Goal: Task Accomplishment & Management: Manage account settings

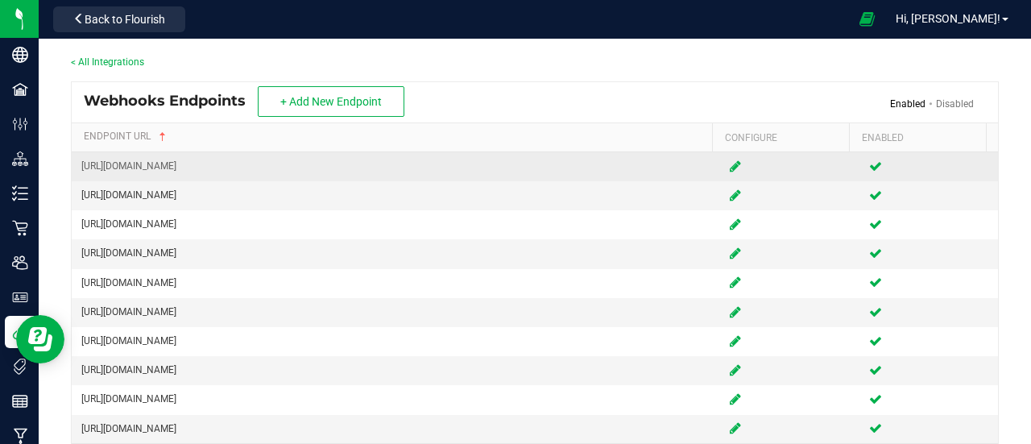
click at [729, 163] on icon at bounding box center [734, 166] width 11 height 10
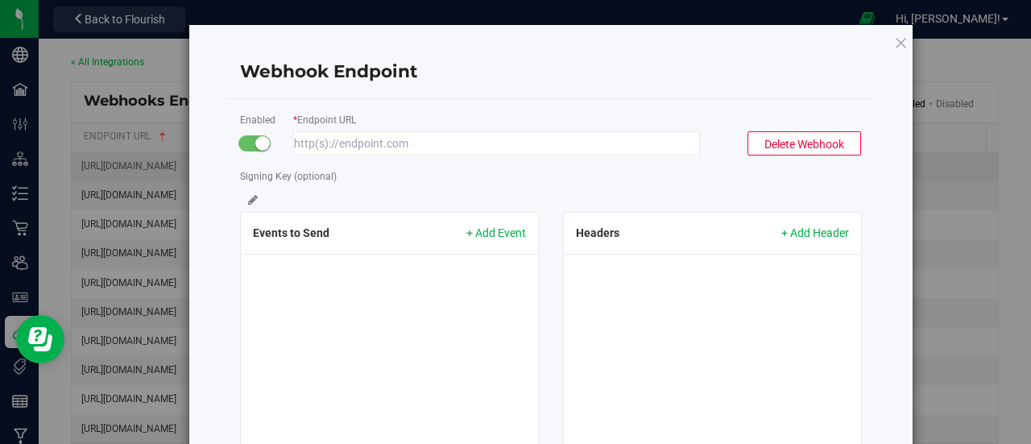
type input "[URL][DOMAIN_NAME]"
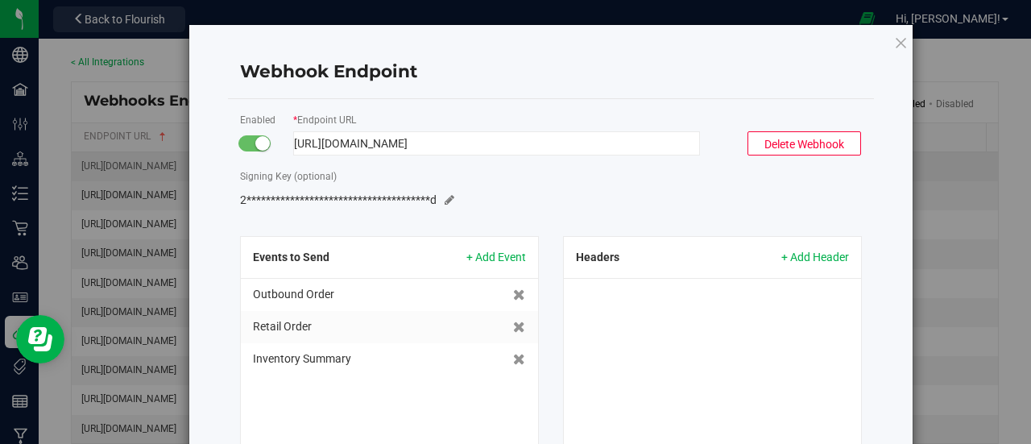
click at [618, 146] on input "[URL][DOMAIN_NAME]" at bounding box center [496, 143] width 407 height 24
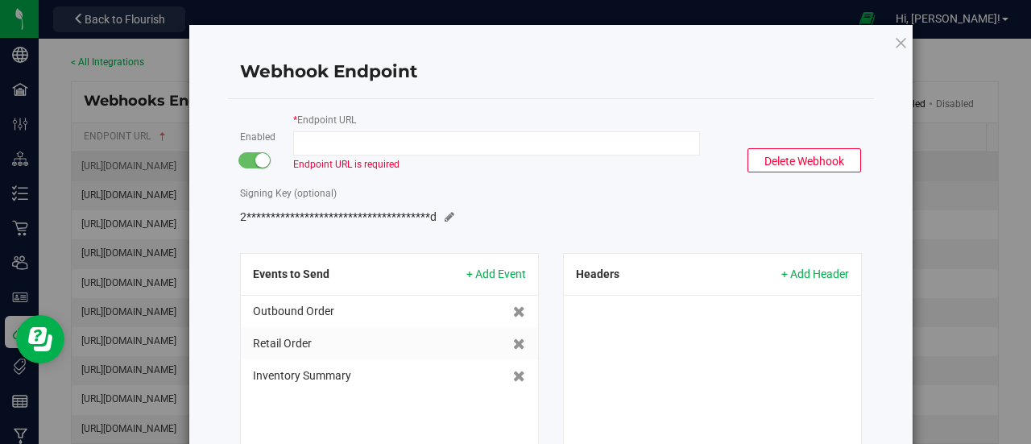
paste input "[URL][DOMAIN_NAME]"
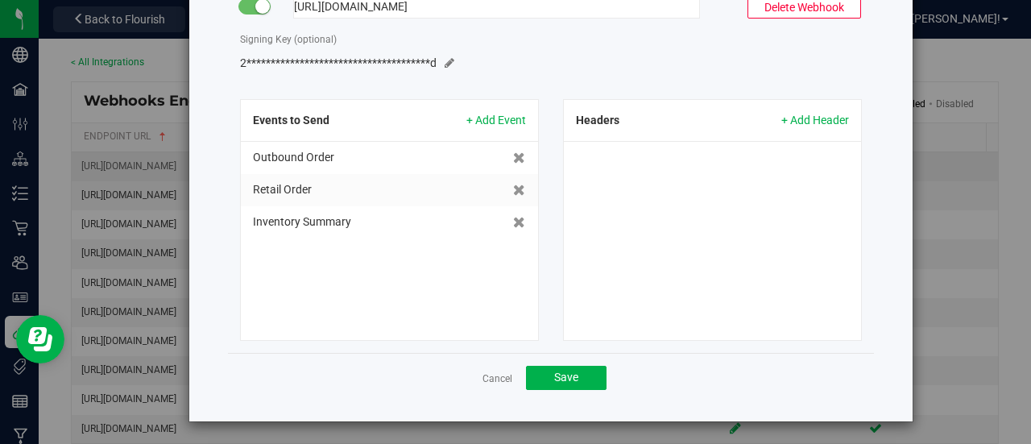
scroll to position [138, 0]
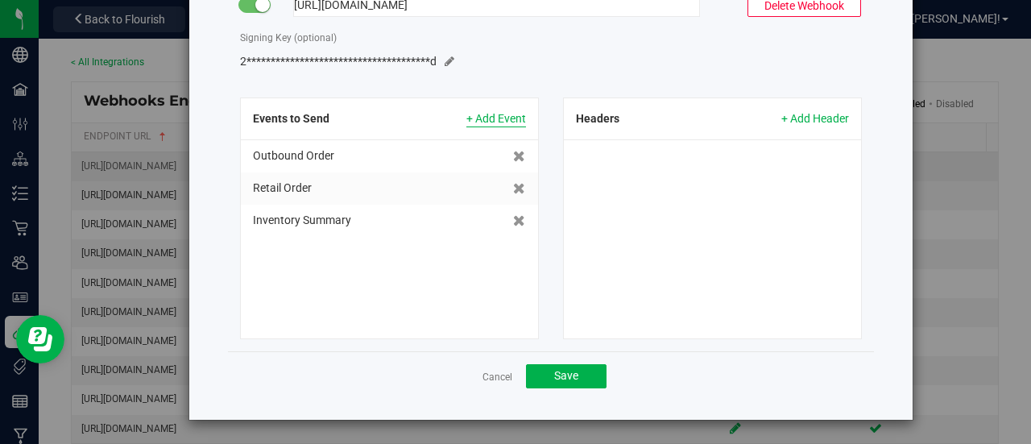
type input "[URL][DOMAIN_NAME]"
click at [486, 110] on span "+ Add Event" at bounding box center [496, 118] width 60 height 17
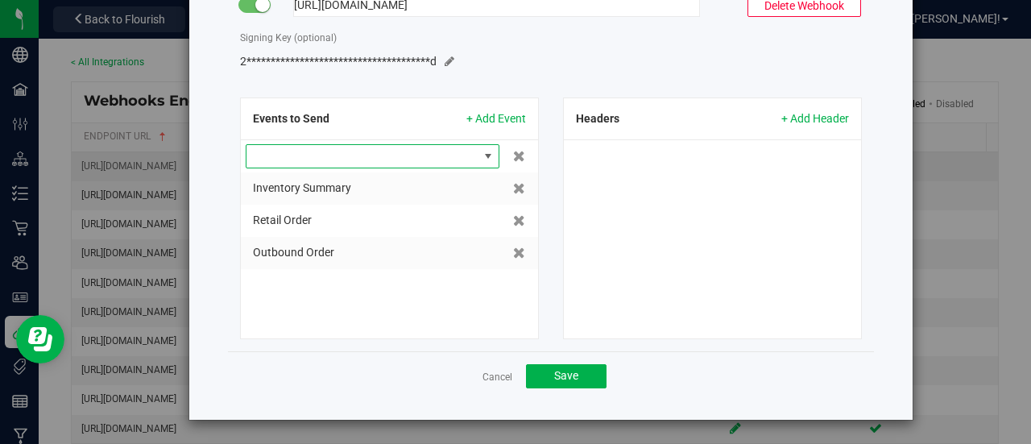
click at [481, 151] on span at bounding box center [487, 156] width 13 height 13
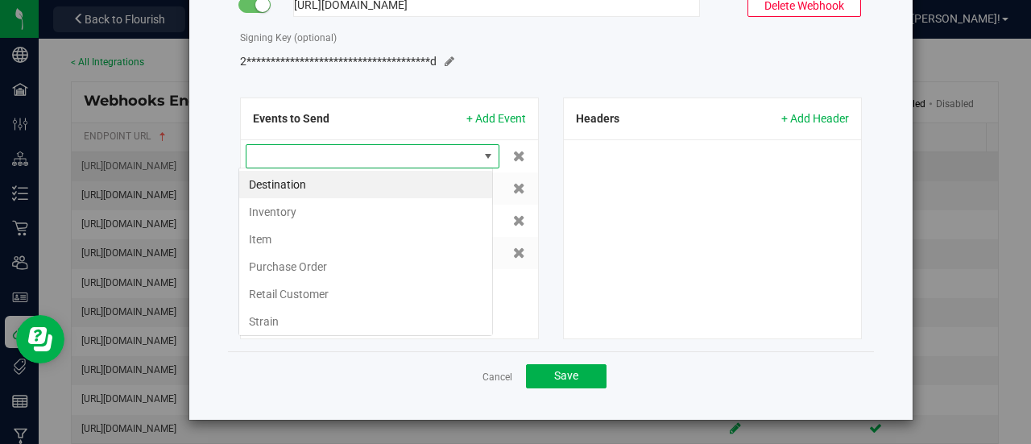
scroll to position [23, 254]
click at [277, 232] on li "Item" at bounding box center [365, 238] width 253 height 27
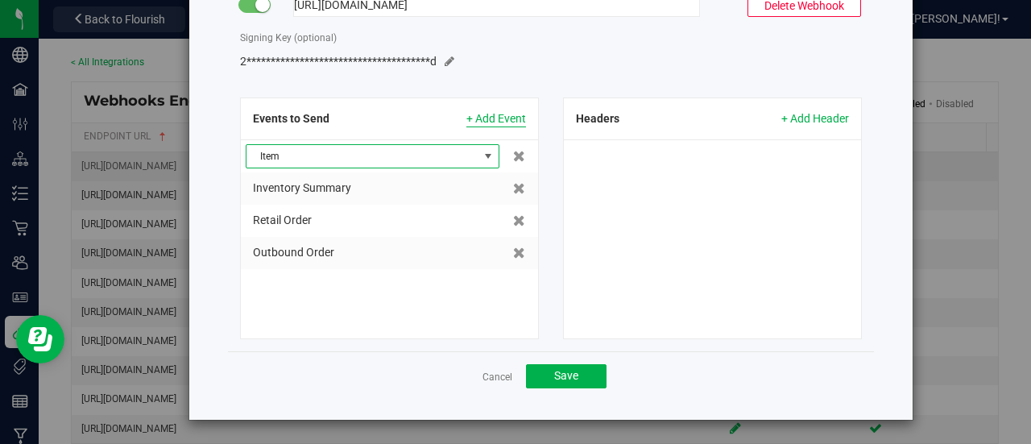
click at [504, 113] on span "+ Add Event" at bounding box center [496, 118] width 60 height 17
click at [426, 151] on span at bounding box center [362, 156] width 232 height 23
click at [342, 183] on li "Destination" at bounding box center [365, 184] width 253 height 27
click at [488, 118] on span "+ Add Event" at bounding box center [496, 118] width 60 height 17
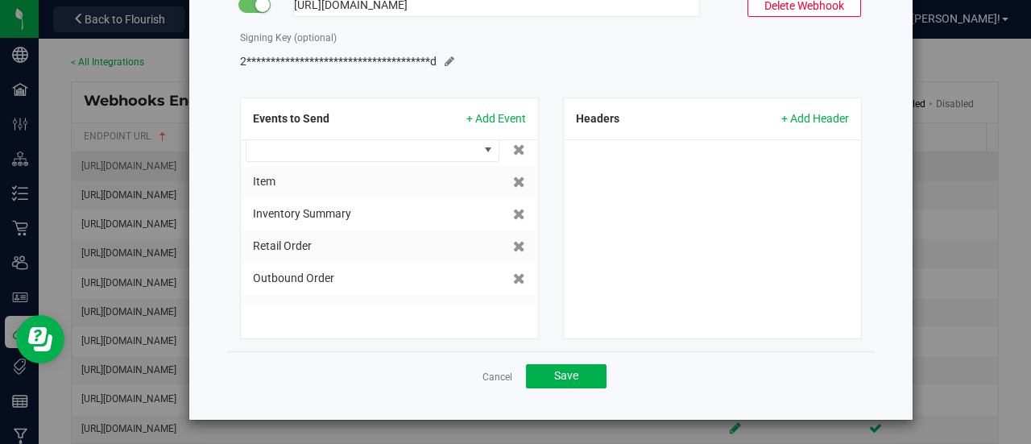
scroll to position [0, 0]
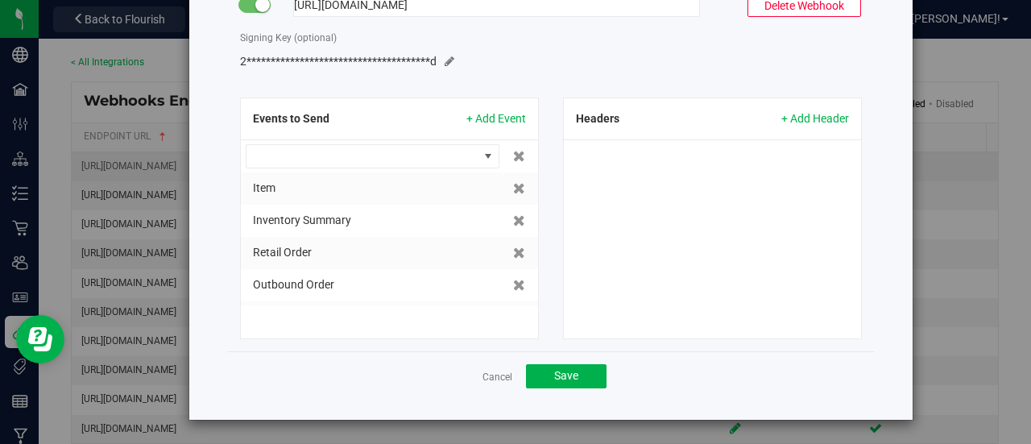
click at [373, 221] on div "Inventory Summary" at bounding box center [381, 220] width 257 height 17
click at [315, 218] on span "Inventory Summary" at bounding box center [302, 219] width 98 height 13
click at [330, 180] on div "Item" at bounding box center [381, 188] width 257 height 17
click at [320, 254] on div "Retail Order" at bounding box center [381, 252] width 257 height 17
click at [296, 281] on span "Outbound Order" at bounding box center [293, 284] width 81 height 13
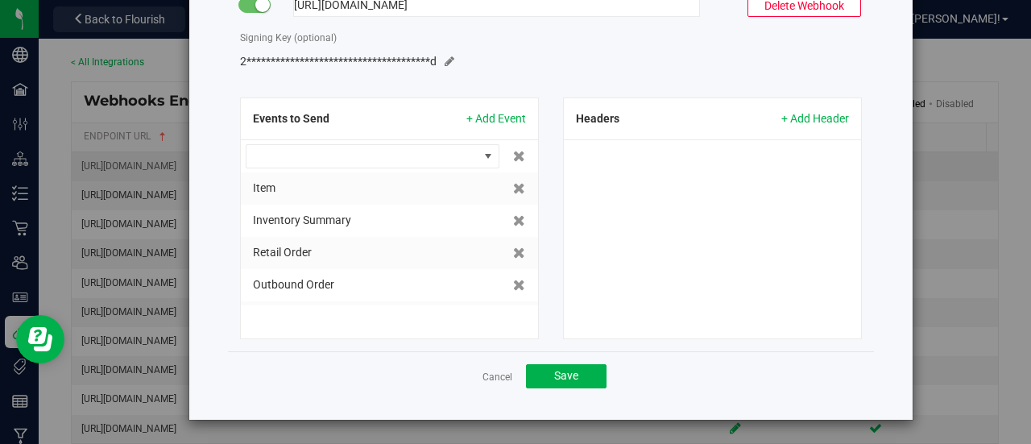
scroll to position [27, 0]
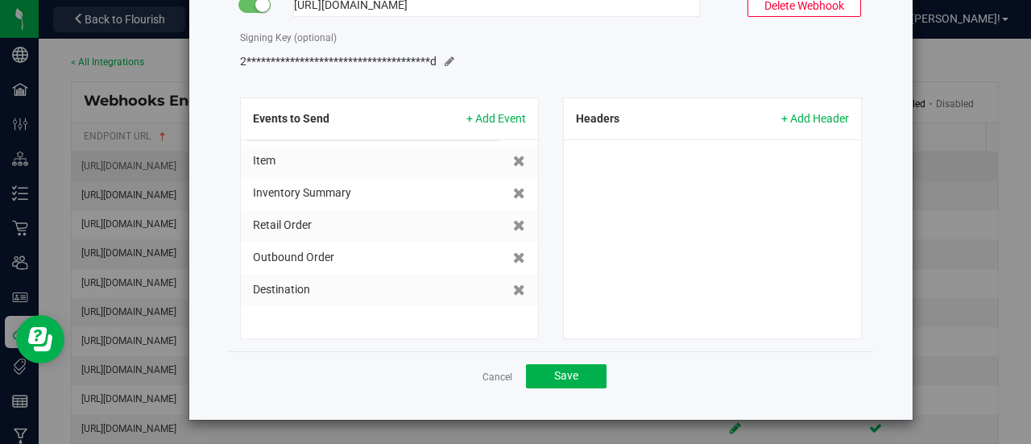
click at [294, 292] on span "Destination" at bounding box center [281, 289] width 57 height 13
click at [552, 130] on div "Headers + Add Header" at bounding box center [712, 218] width 323 height 242
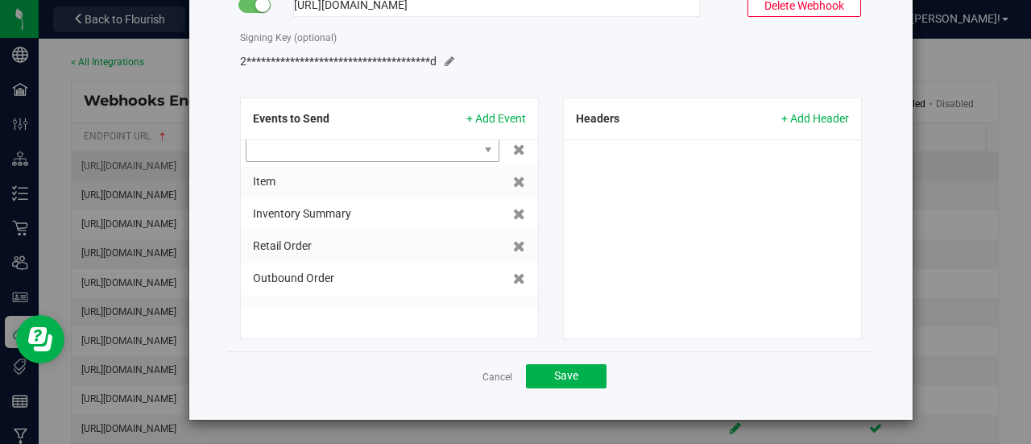
scroll to position [0, 0]
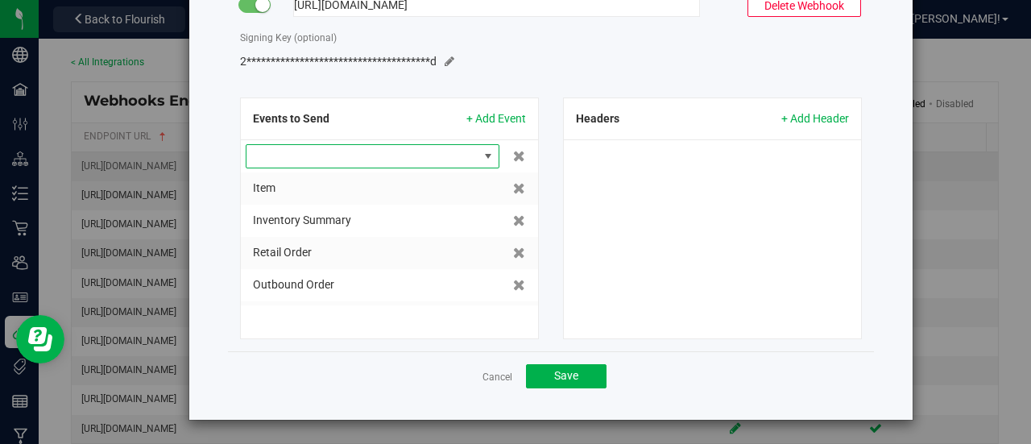
click at [446, 157] on span at bounding box center [362, 156] width 232 height 23
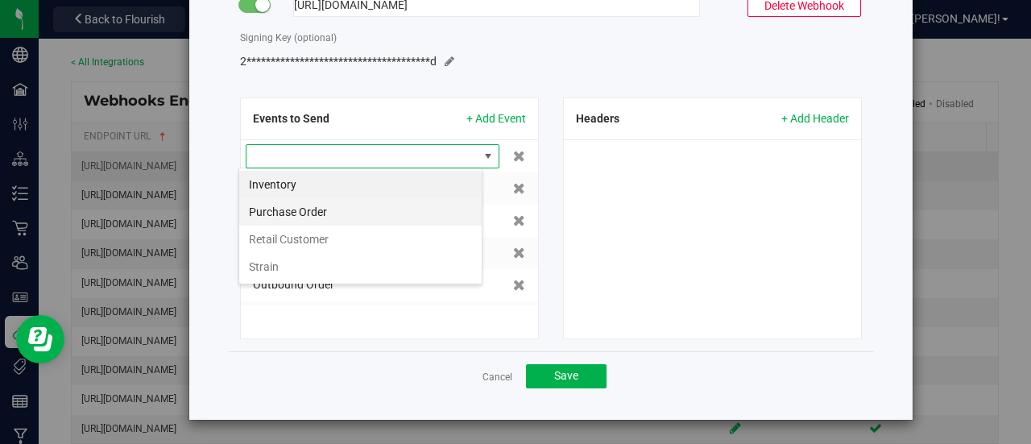
click at [344, 210] on li "Purchase Order" at bounding box center [360, 211] width 242 height 27
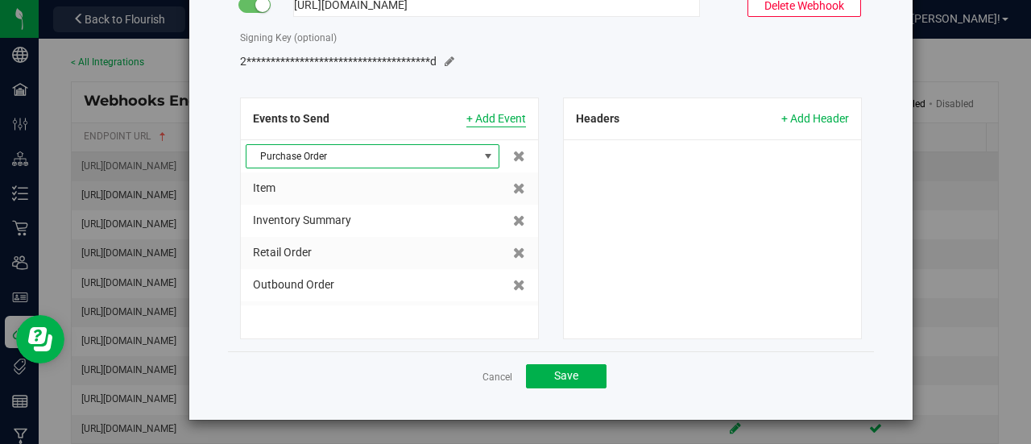
click at [501, 118] on span "+ Add Event" at bounding box center [496, 118] width 60 height 17
click at [392, 161] on span at bounding box center [362, 156] width 232 height 23
click at [358, 181] on li "Inventory" at bounding box center [360, 184] width 242 height 27
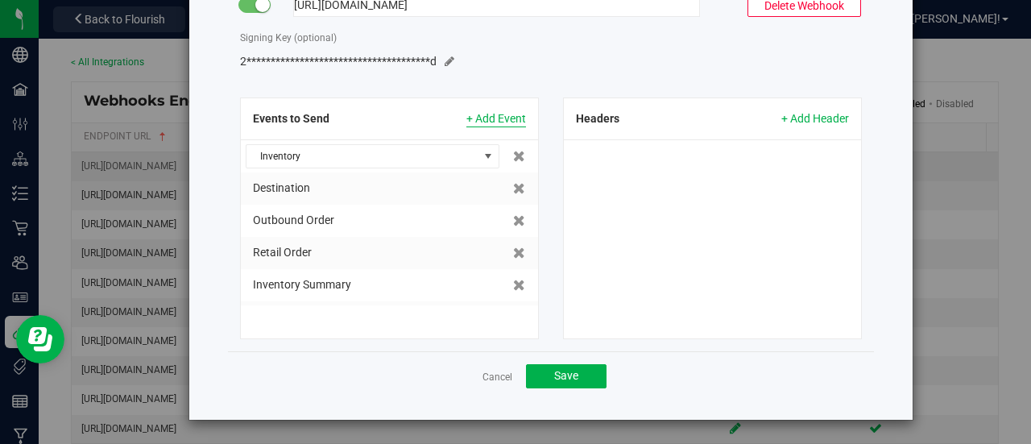
click at [498, 122] on span "+ Add Event" at bounding box center [496, 118] width 60 height 17
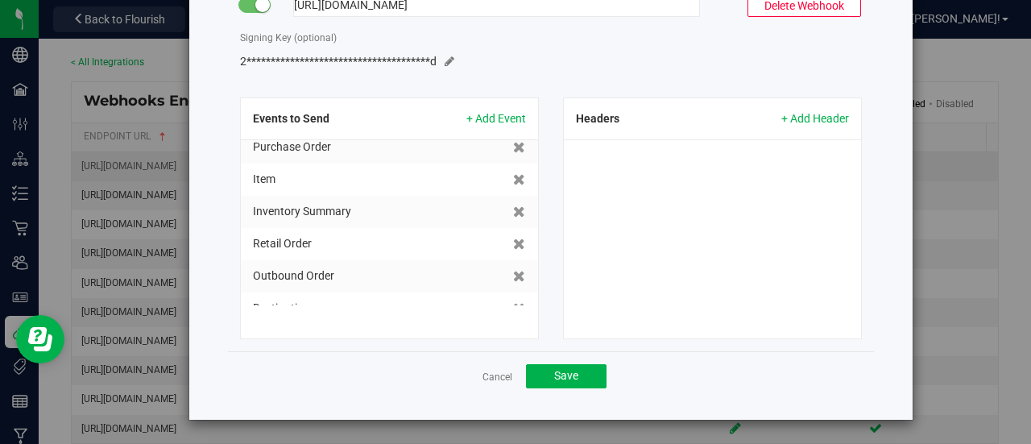
scroll to position [0, 0]
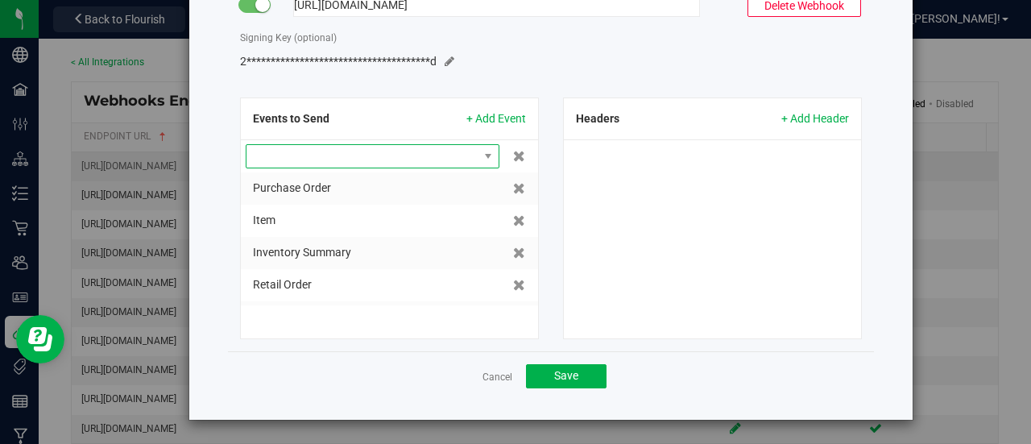
click at [346, 161] on span at bounding box center [362, 156] width 232 height 23
click at [510, 89] on form "**********" at bounding box center [551, 156] width 622 height 366
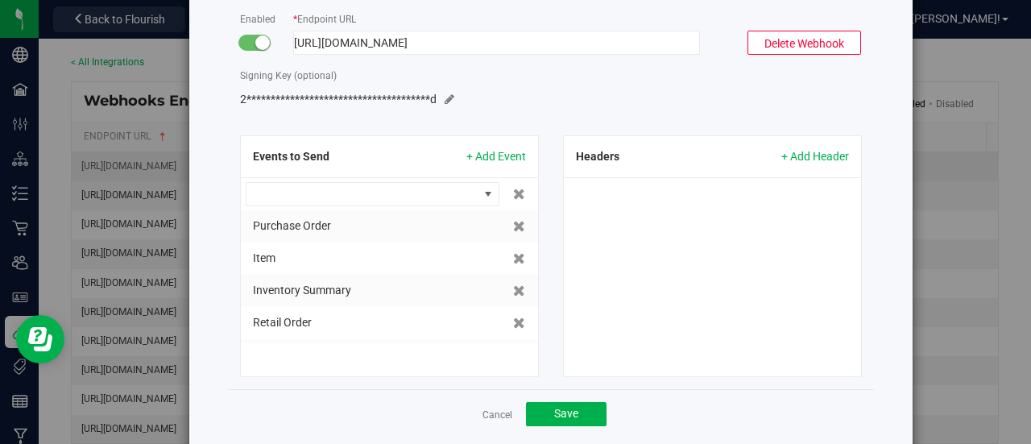
scroll to position [0, 0]
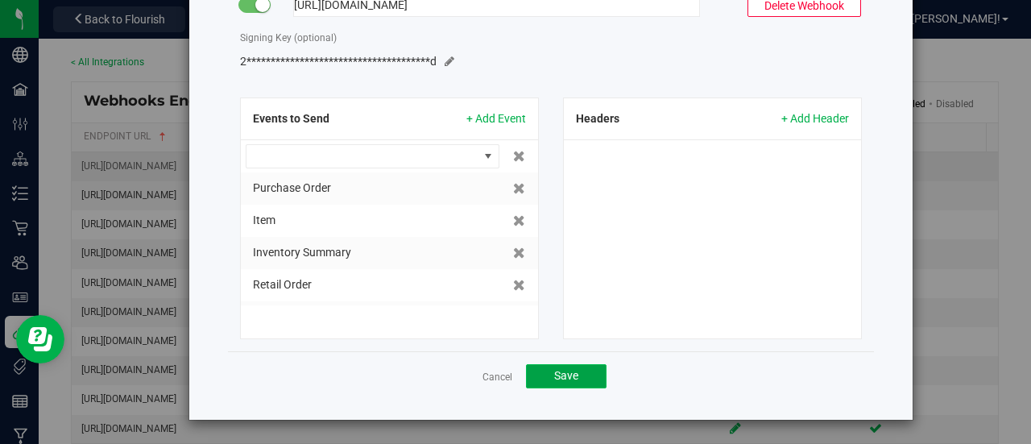
click at [568, 379] on span "Save" at bounding box center [566, 375] width 24 height 13
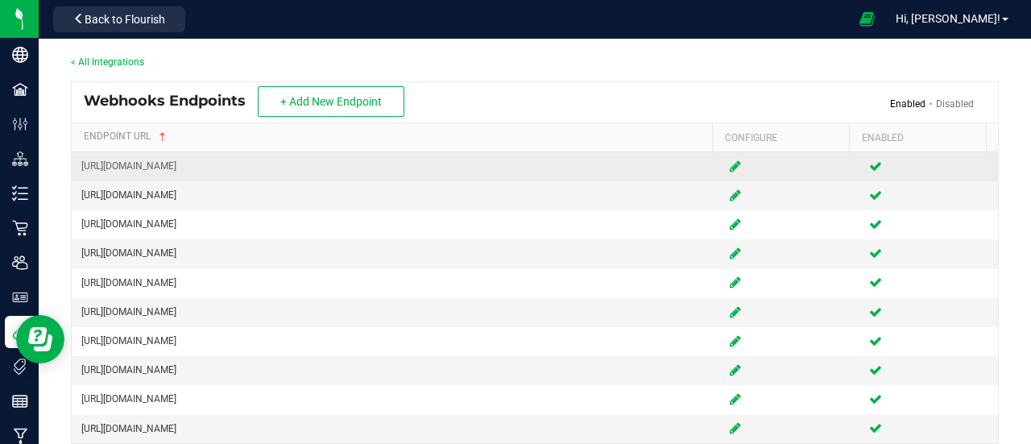
click at [729, 171] on icon at bounding box center [734, 166] width 11 height 10
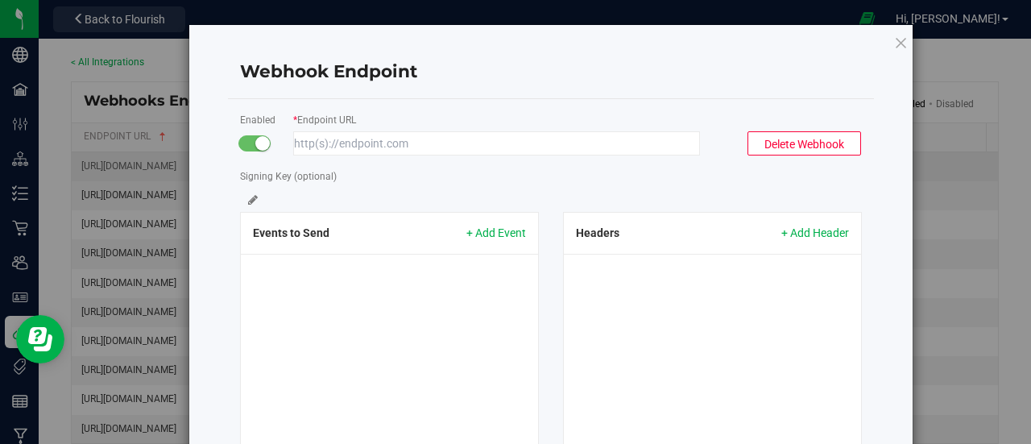
type input "[URL][DOMAIN_NAME]"
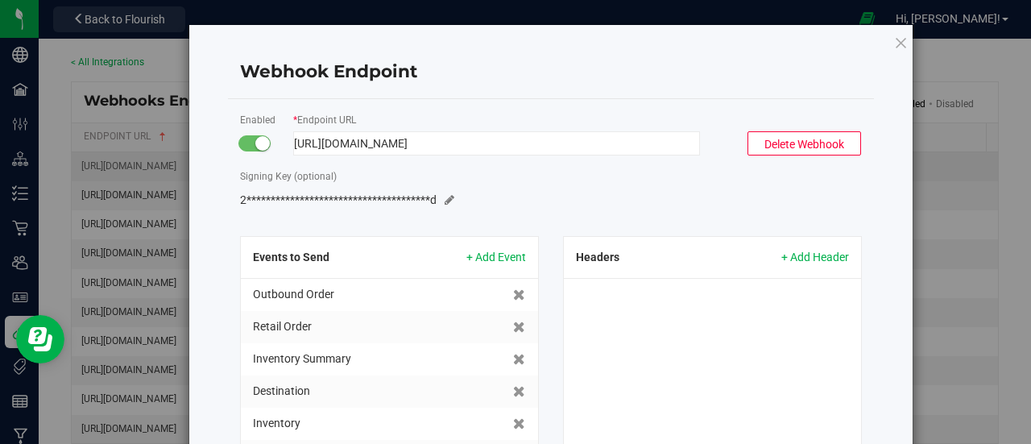
click at [780, 145] on button "Delete Webhook" at bounding box center [804, 143] width 114 height 24
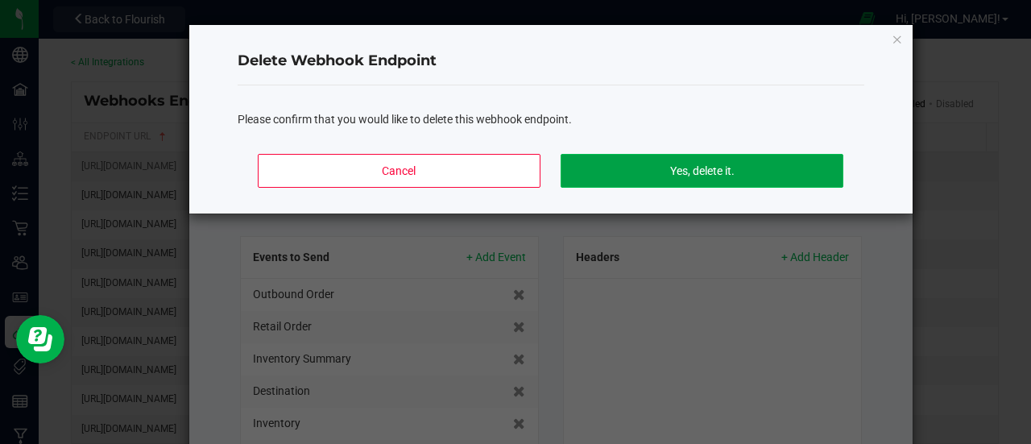
click at [686, 170] on button "Yes, delete it." at bounding box center [701, 171] width 282 height 34
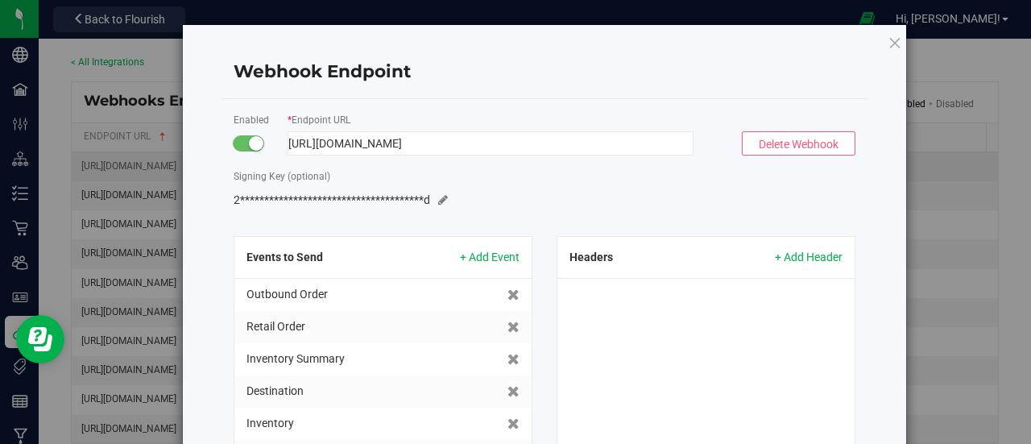
scroll to position [88, 0]
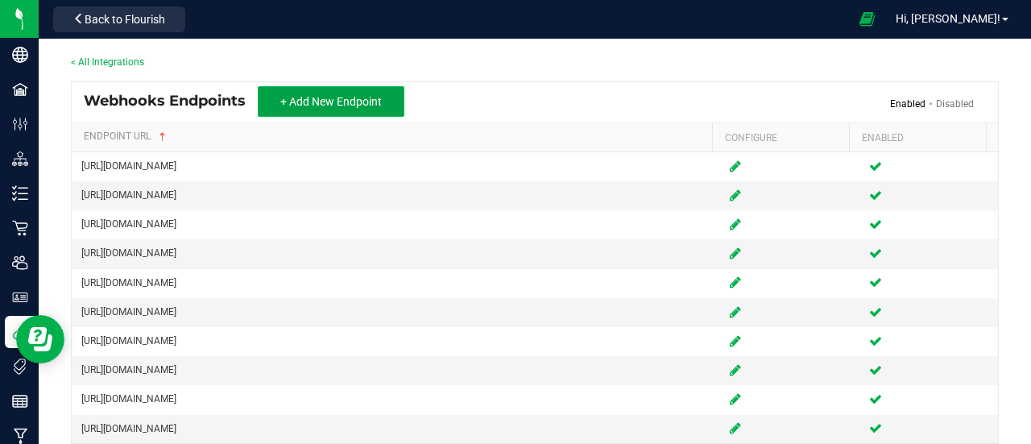
click at [341, 101] on span "+ Add New Endpoint" at bounding box center [330, 101] width 101 height 13
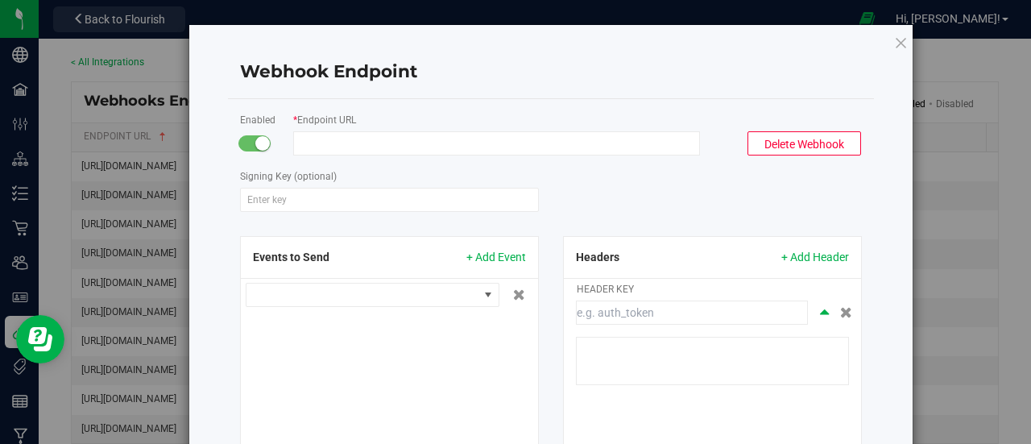
click at [407, 142] on input "Endpoint URL" at bounding box center [496, 143] width 407 height 24
paste input "https://flow.zoho.com/897039731/flow/webhook/incoming?zapikey=1001.9558799bd9c0…"
type input "https://flow.zoho.com/897039731/flow/webhook/incoming?zapikey=1001.9558799bd9c0…"
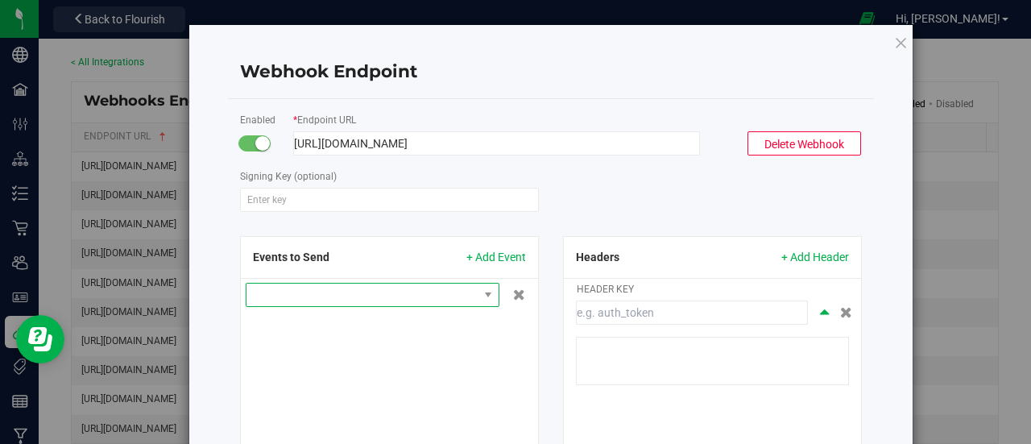
click at [461, 302] on span at bounding box center [362, 294] width 232 height 23
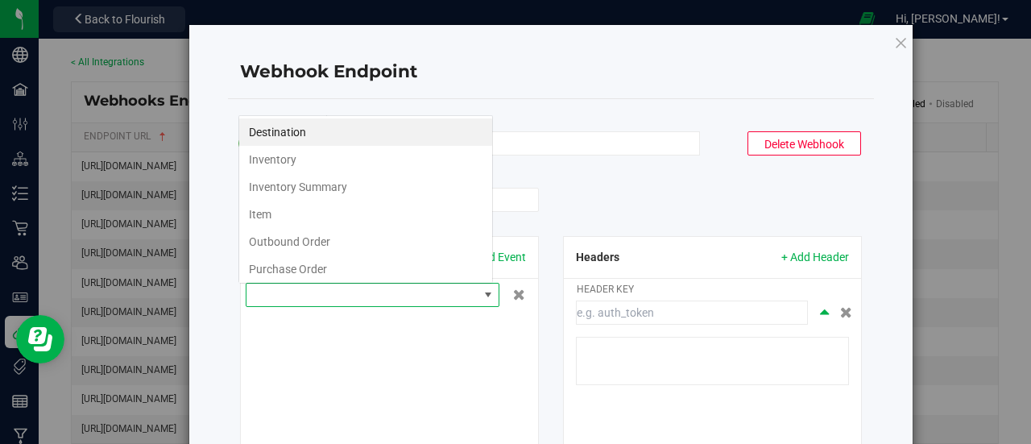
scroll to position [23, 254]
click at [346, 248] on li "Outbound Order" at bounding box center [365, 241] width 253 height 27
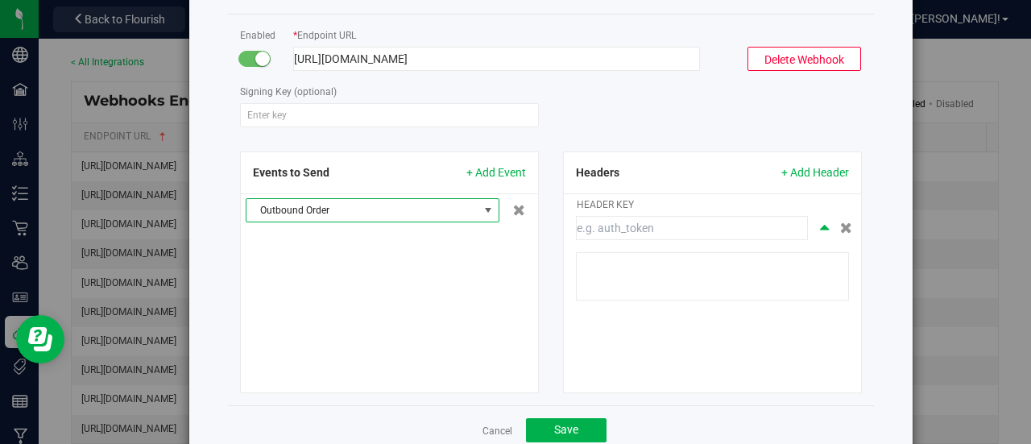
scroll to position [138, 0]
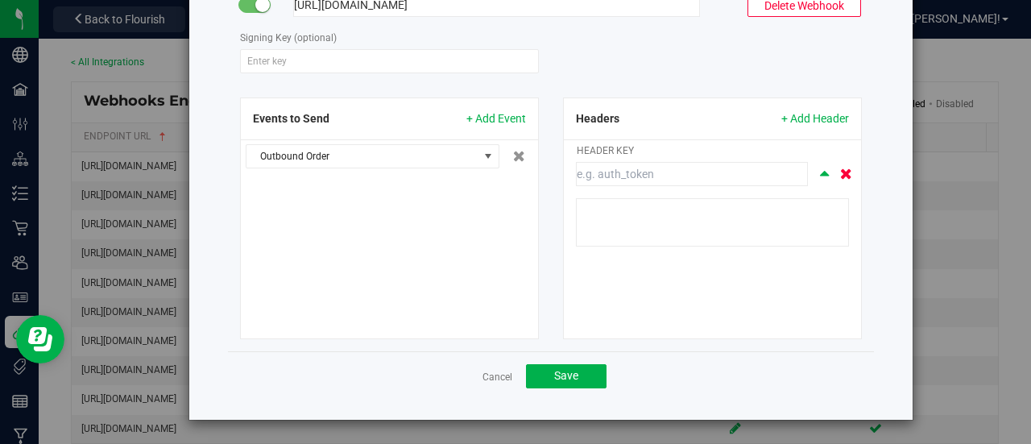
click at [842, 171] on icon at bounding box center [846, 173] width 12 height 11
click at [561, 374] on span "Save" at bounding box center [566, 375] width 24 height 13
